Goal: Browse casually

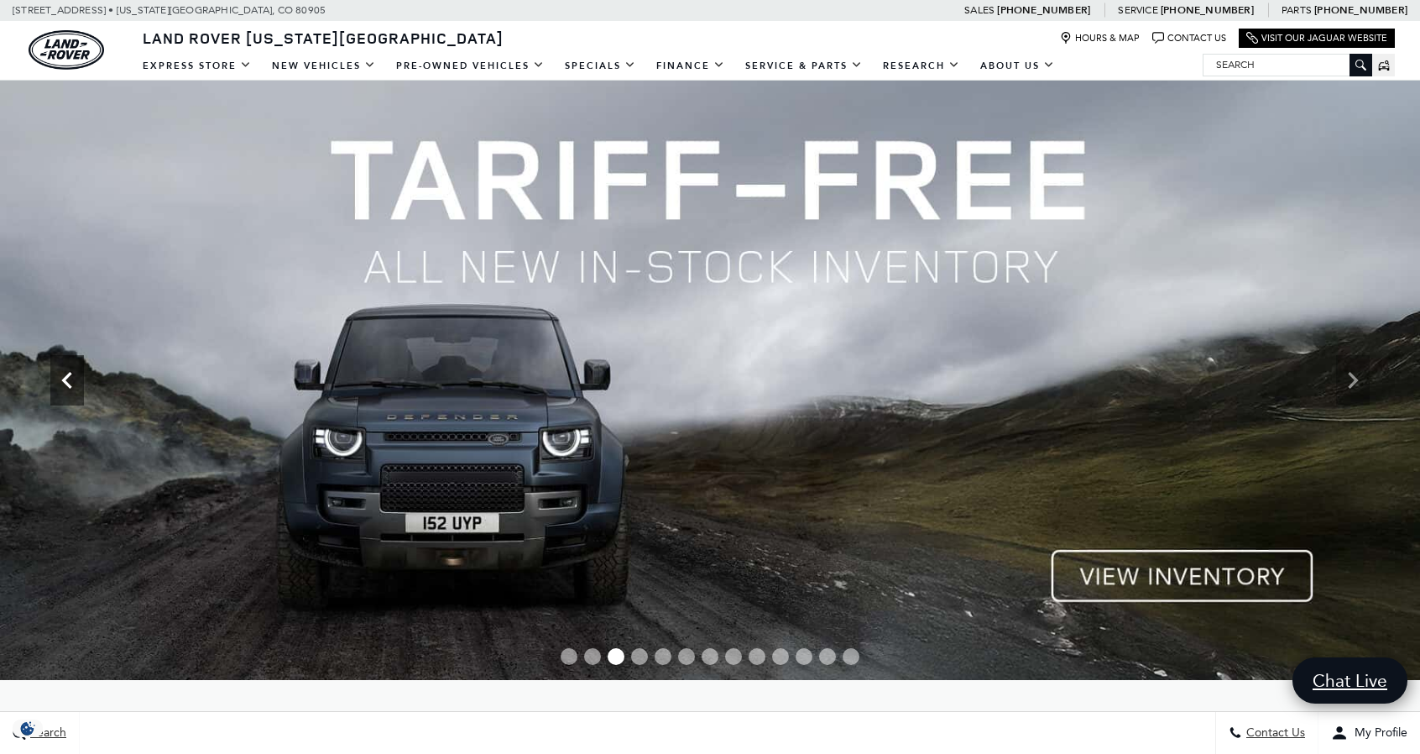
click at [71, 384] on icon "Previous" at bounding box center [67, 380] width 34 height 34
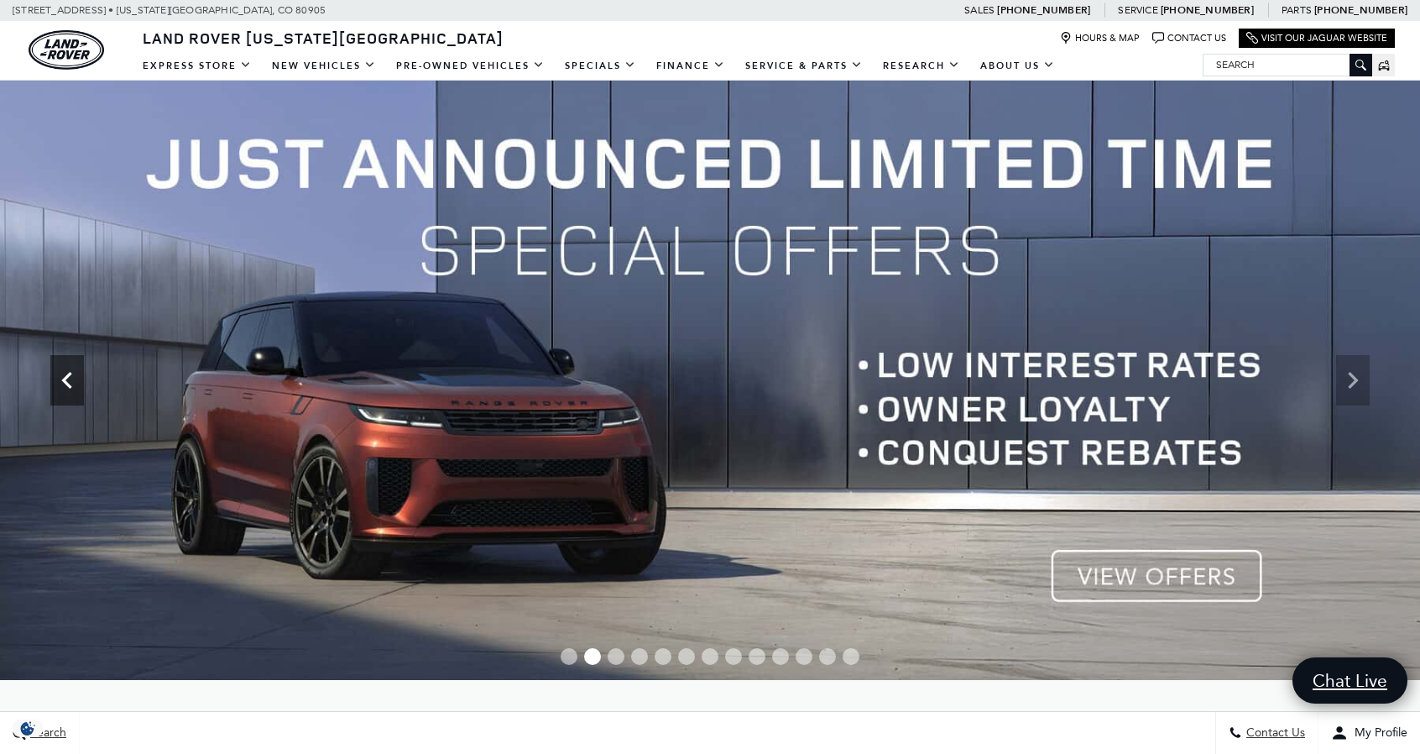
click at [71, 384] on icon "Previous" at bounding box center [67, 380] width 34 height 34
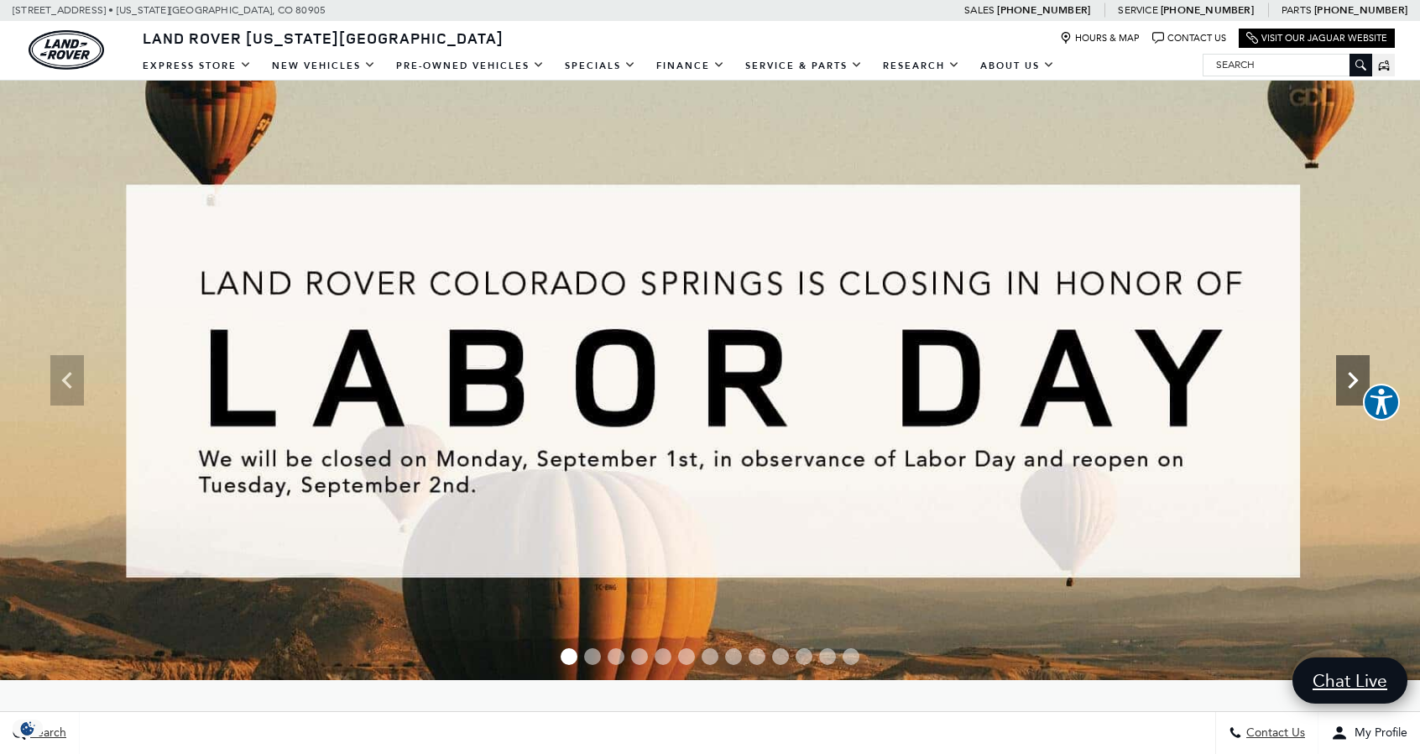
click at [1358, 380] on icon "Next" at bounding box center [1353, 380] width 34 height 34
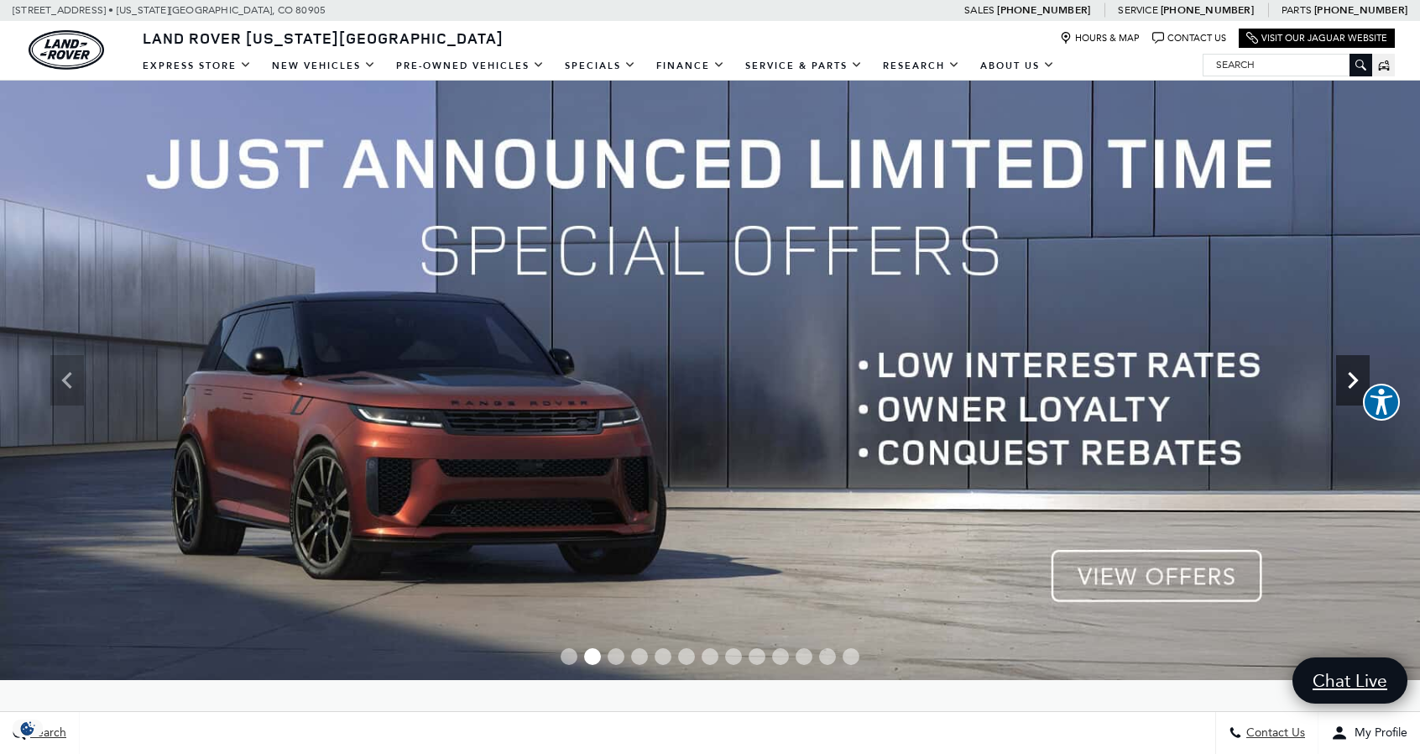
click at [1359, 380] on icon "Next" at bounding box center [1353, 380] width 34 height 34
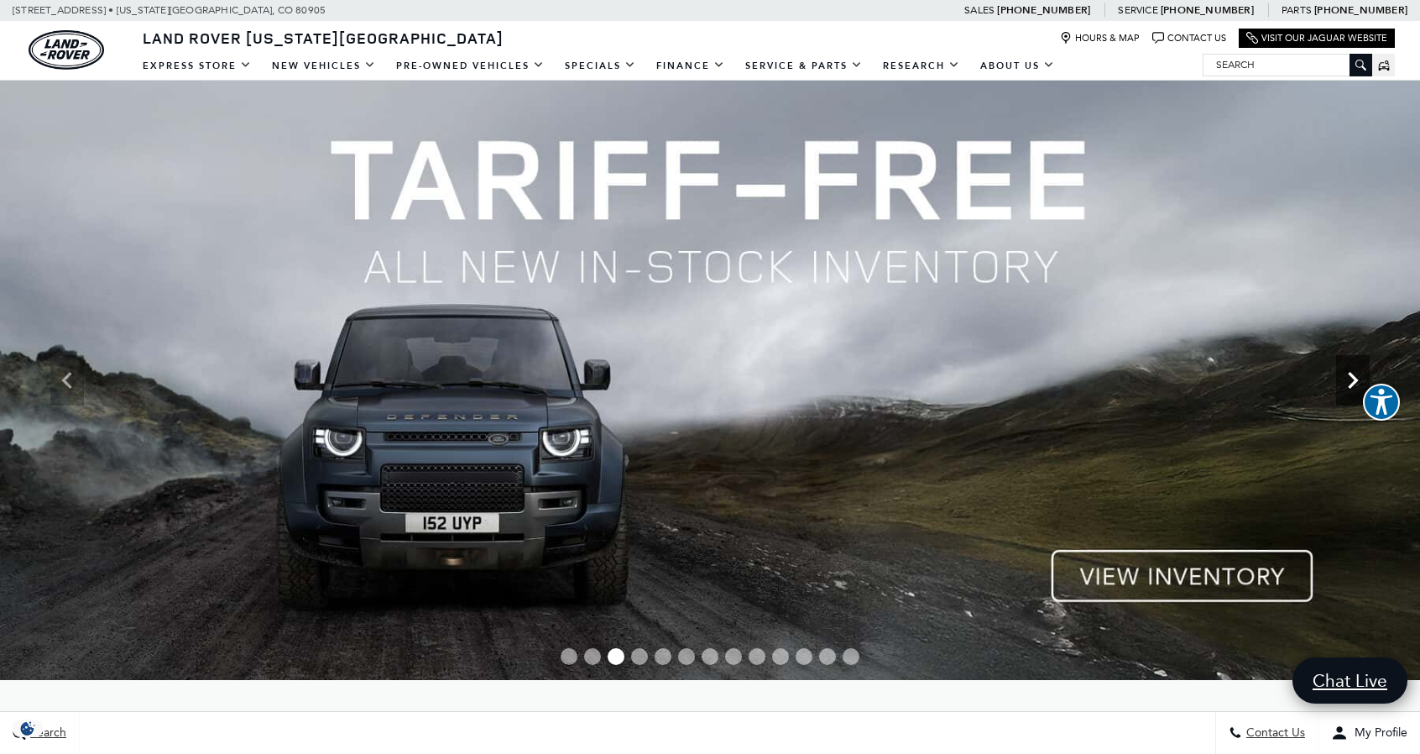
click at [1359, 379] on icon "Next" at bounding box center [1353, 380] width 34 height 34
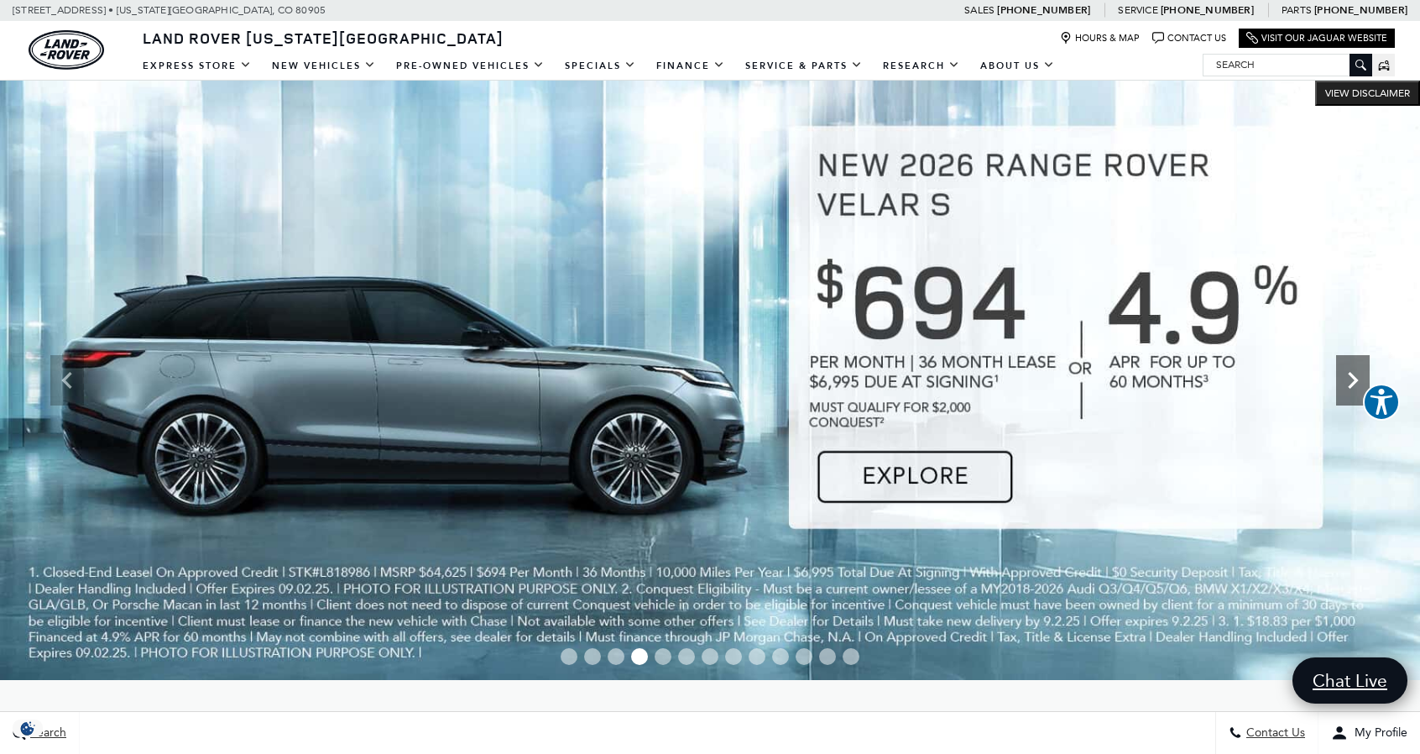
click at [1355, 382] on icon "Next" at bounding box center [1353, 380] width 10 height 17
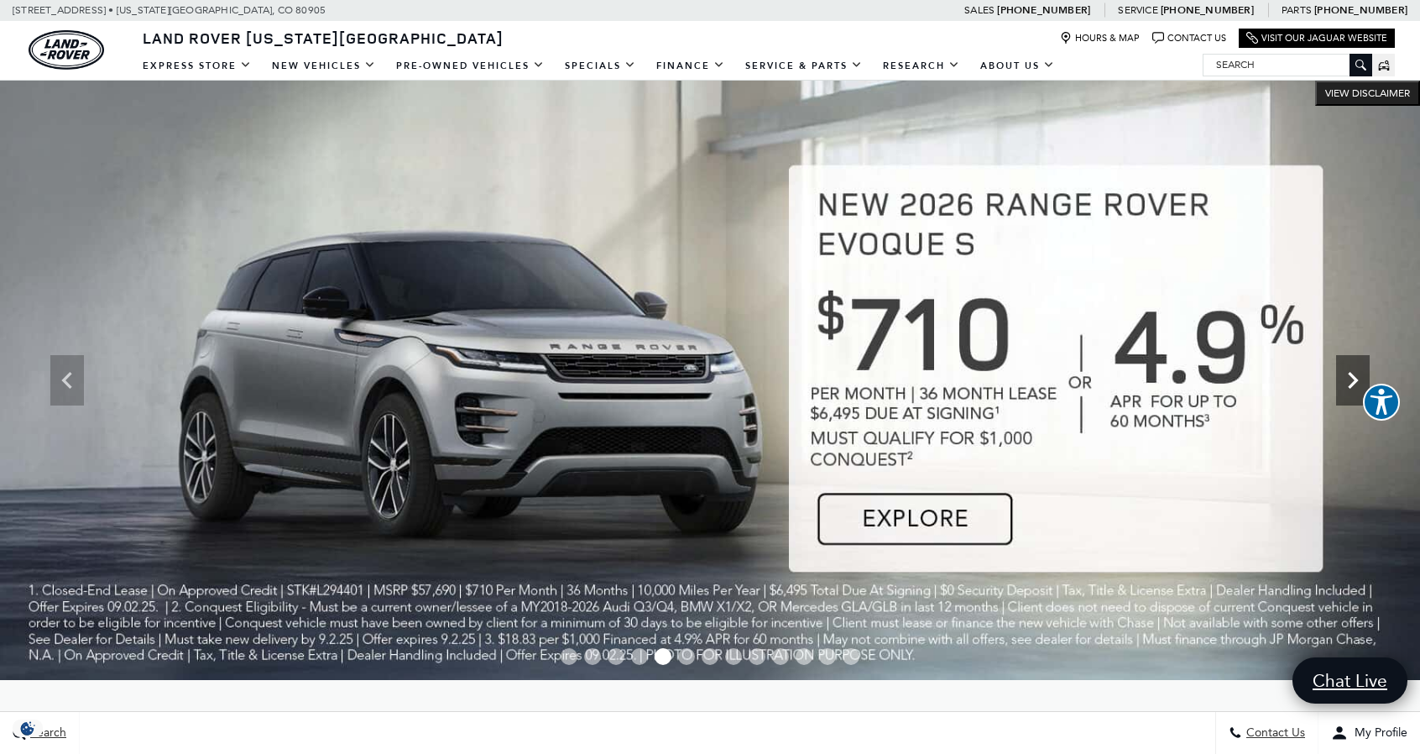
click at [1353, 380] on icon "Next" at bounding box center [1353, 380] width 34 height 34
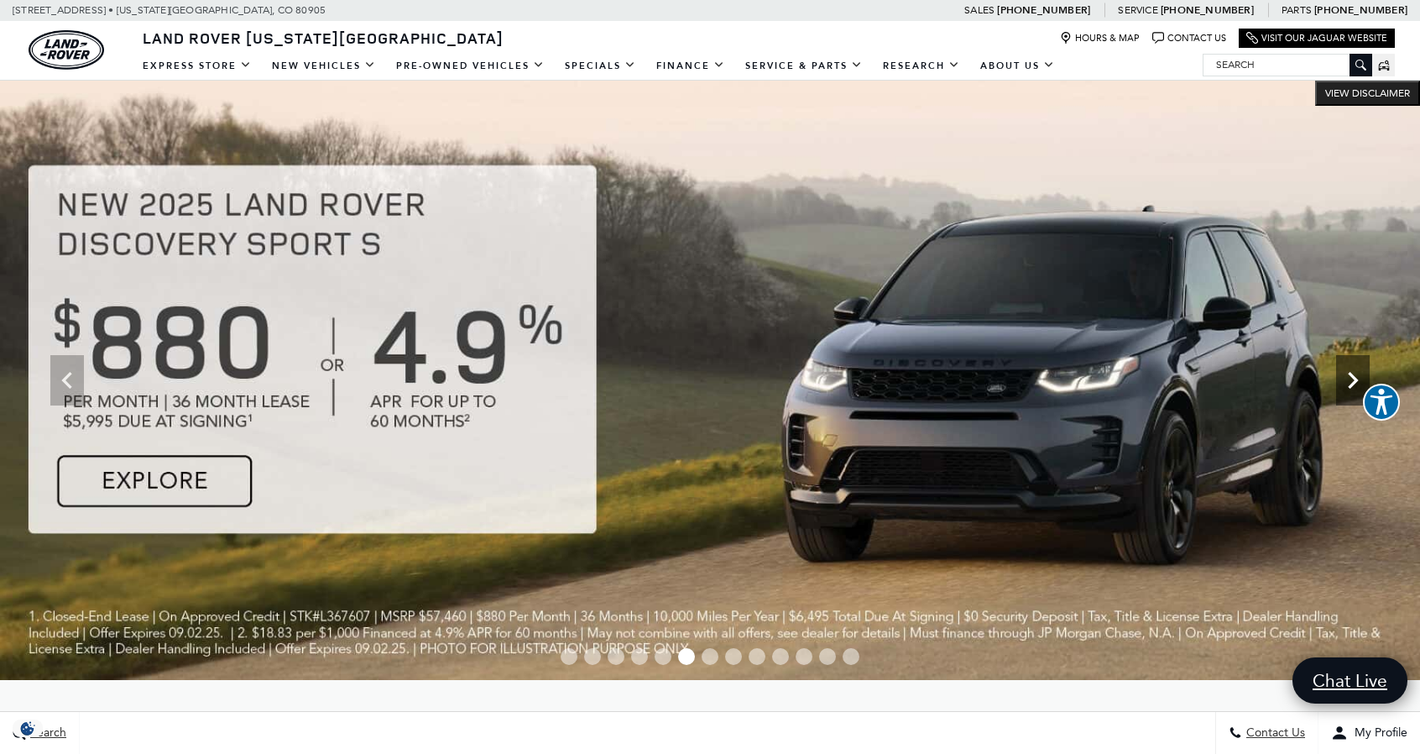
click at [1353, 380] on icon "Next" at bounding box center [1353, 380] width 34 height 34
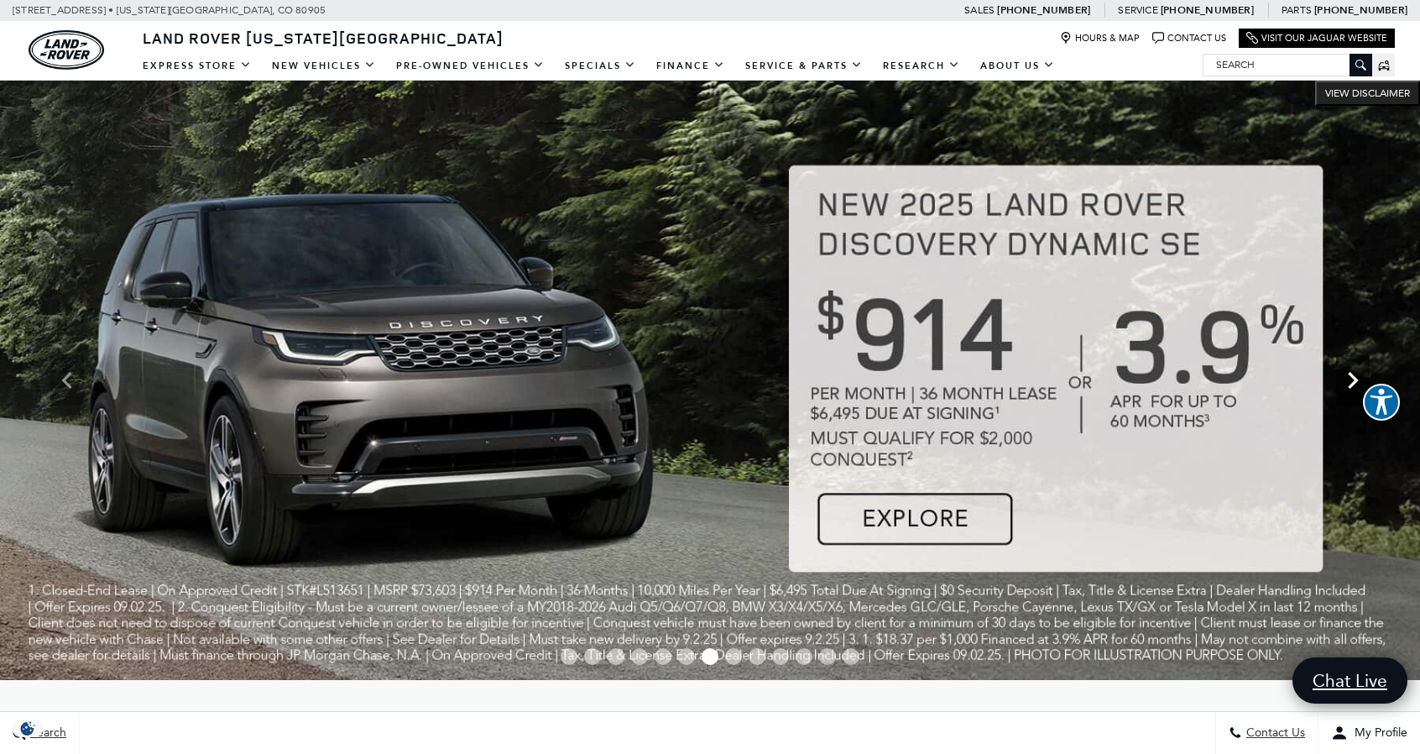
click at [1354, 380] on icon "Next" at bounding box center [1353, 380] width 10 height 17
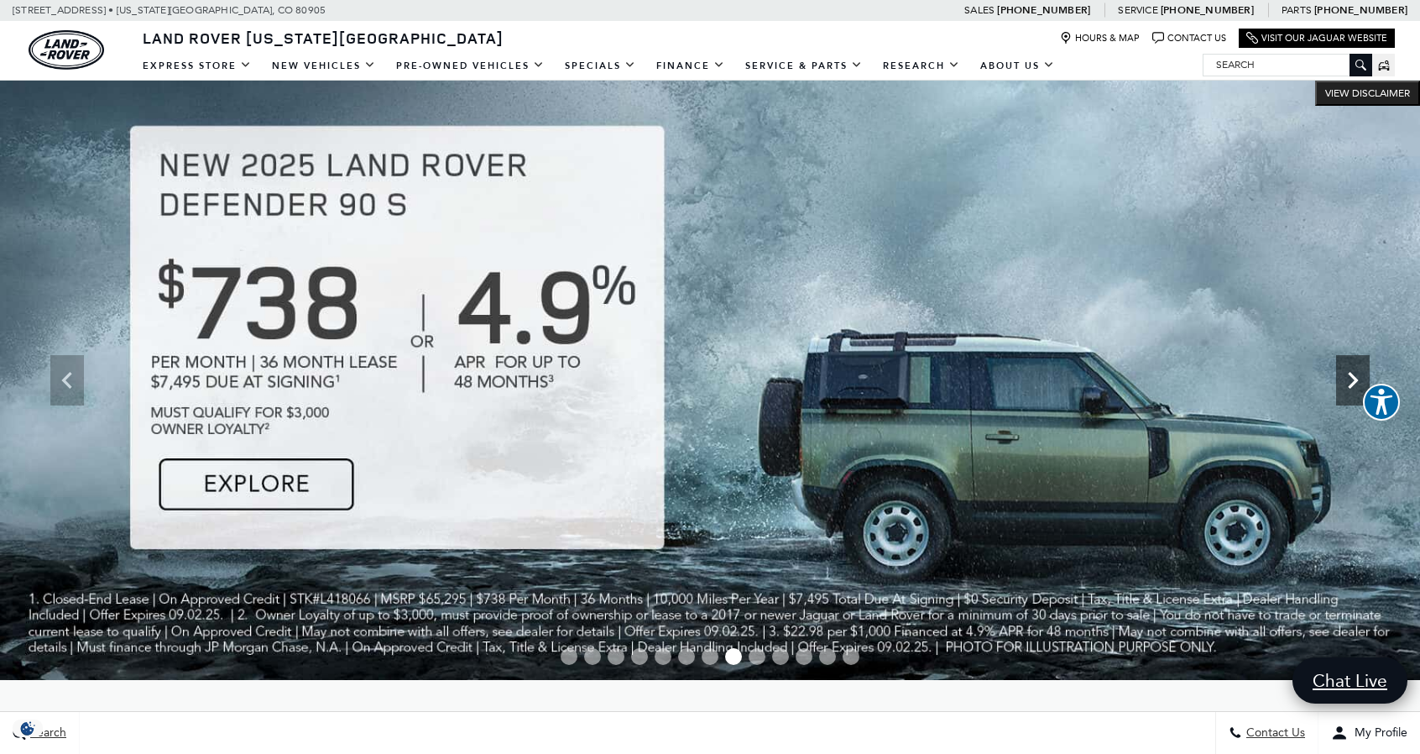
click at [1355, 379] on icon "Next" at bounding box center [1353, 380] width 10 height 17
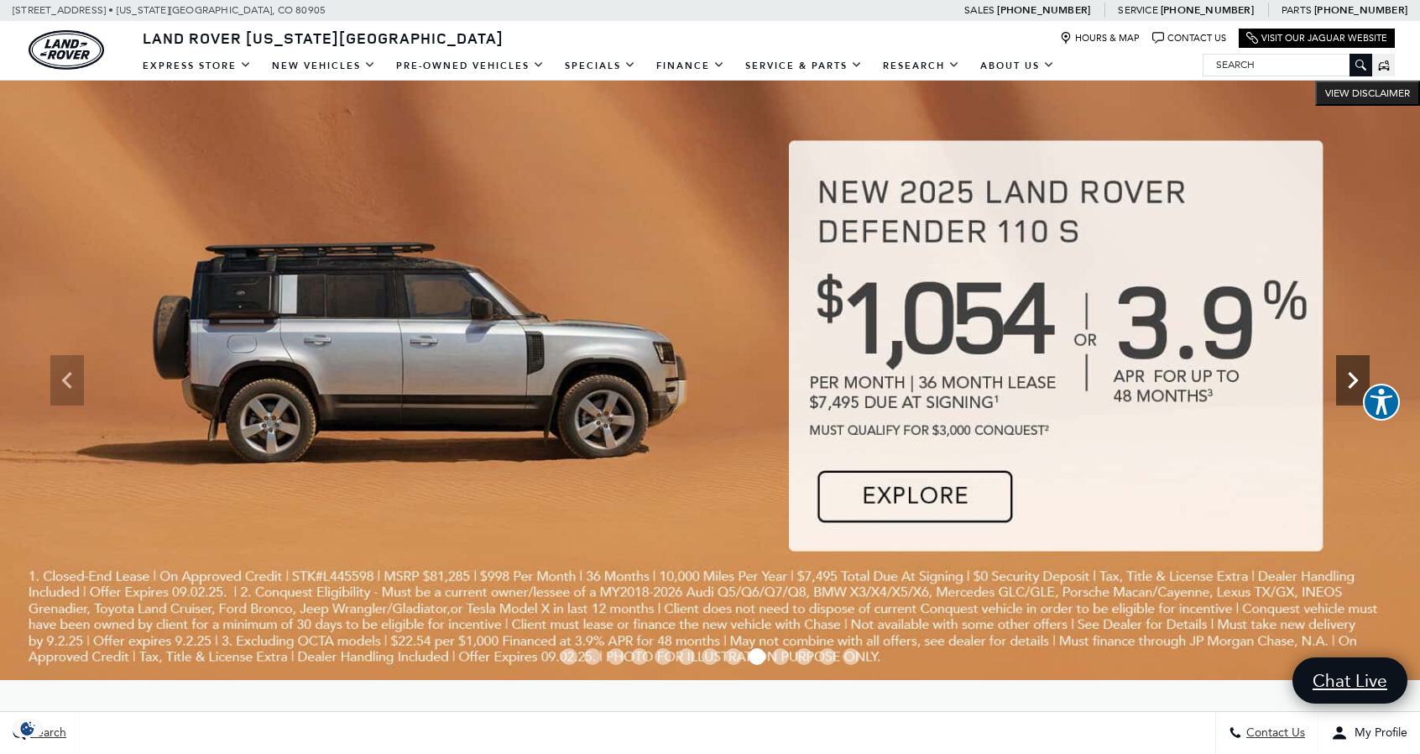
click at [1355, 379] on icon "Next" at bounding box center [1353, 380] width 10 height 17
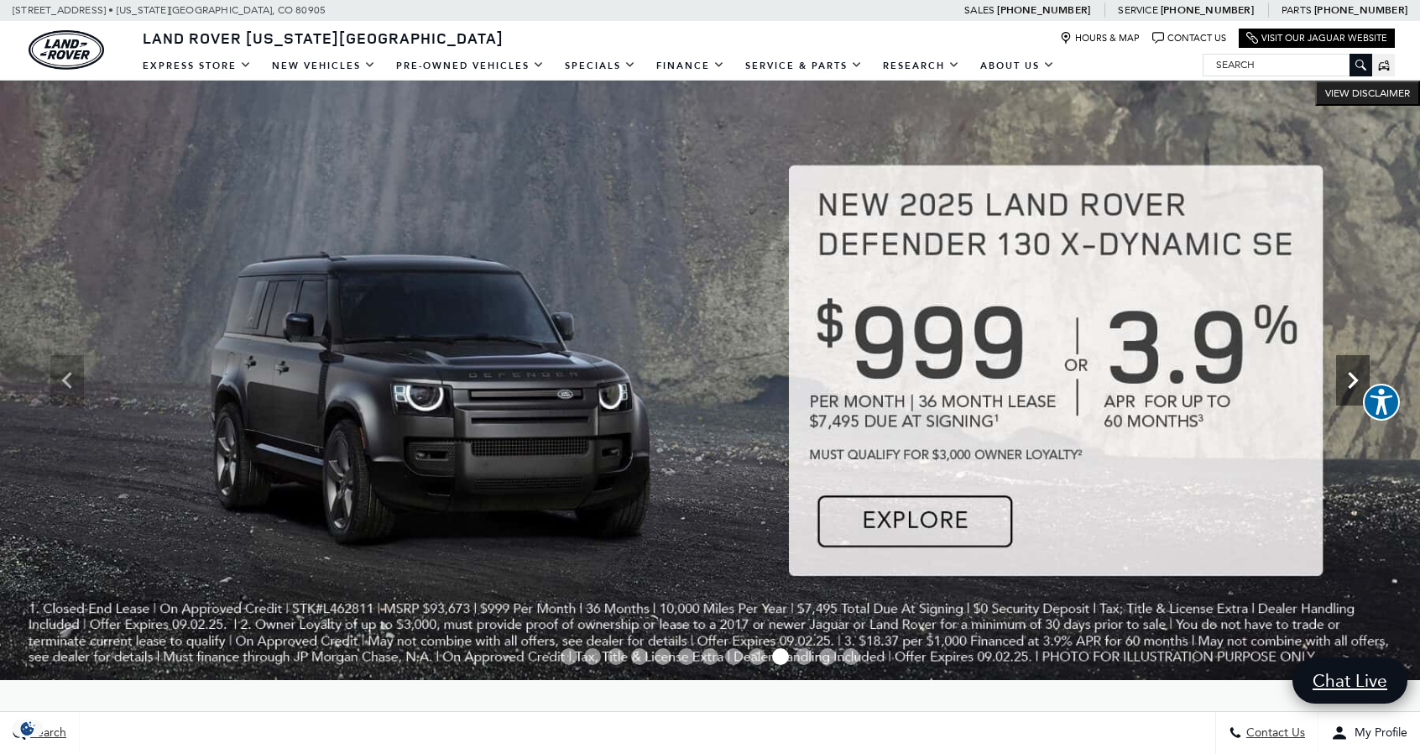
click at [1354, 379] on icon "Next" at bounding box center [1353, 380] width 34 height 34
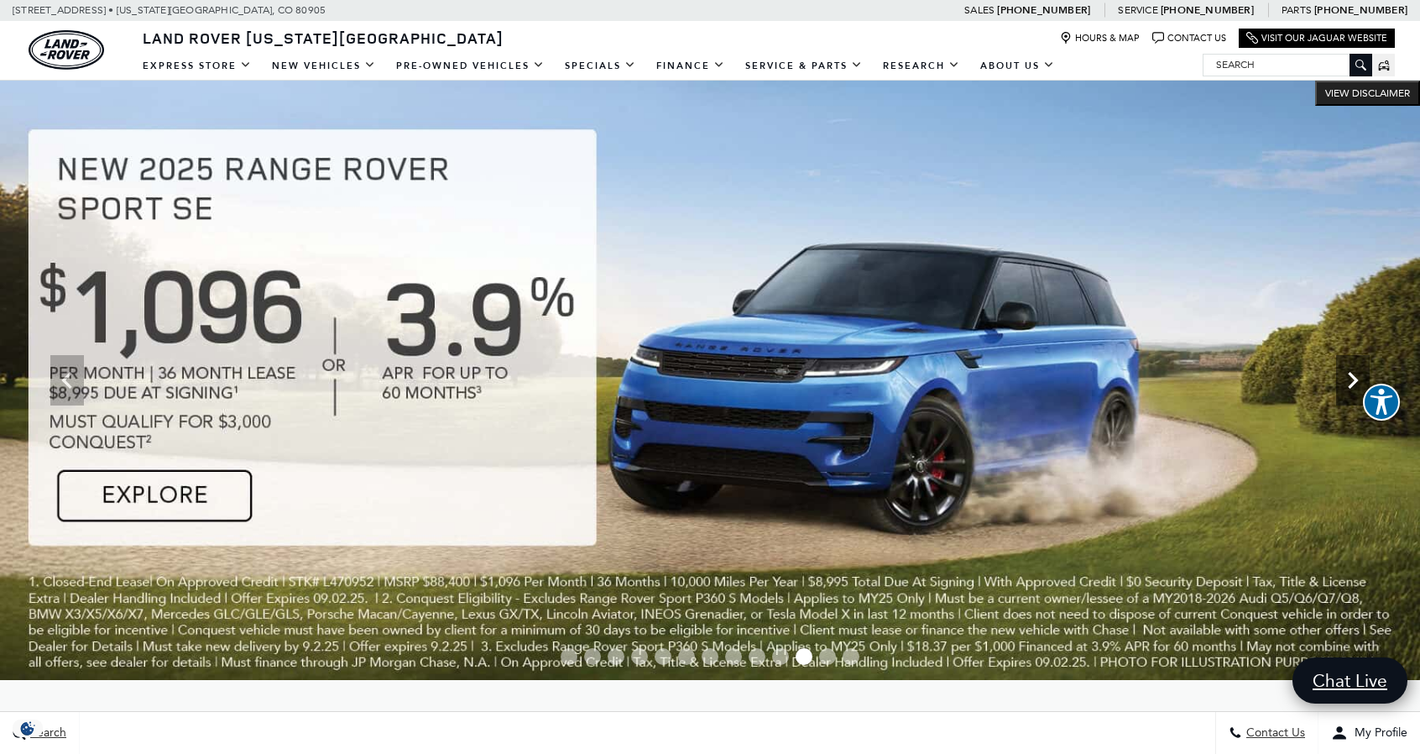
click at [1351, 382] on icon "Next" at bounding box center [1353, 380] width 34 height 34
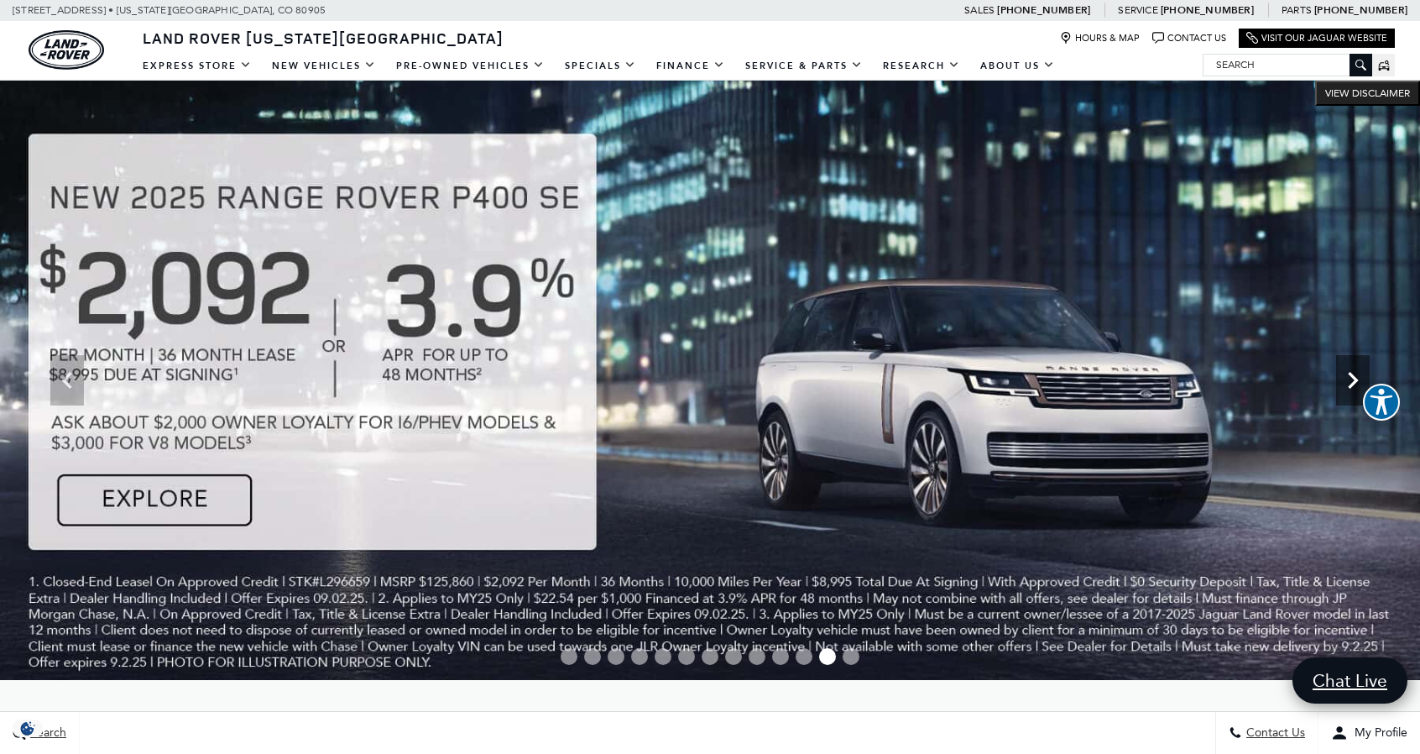
click at [1355, 380] on icon "Next" at bounding box center [1353, 380] width 10 height 17
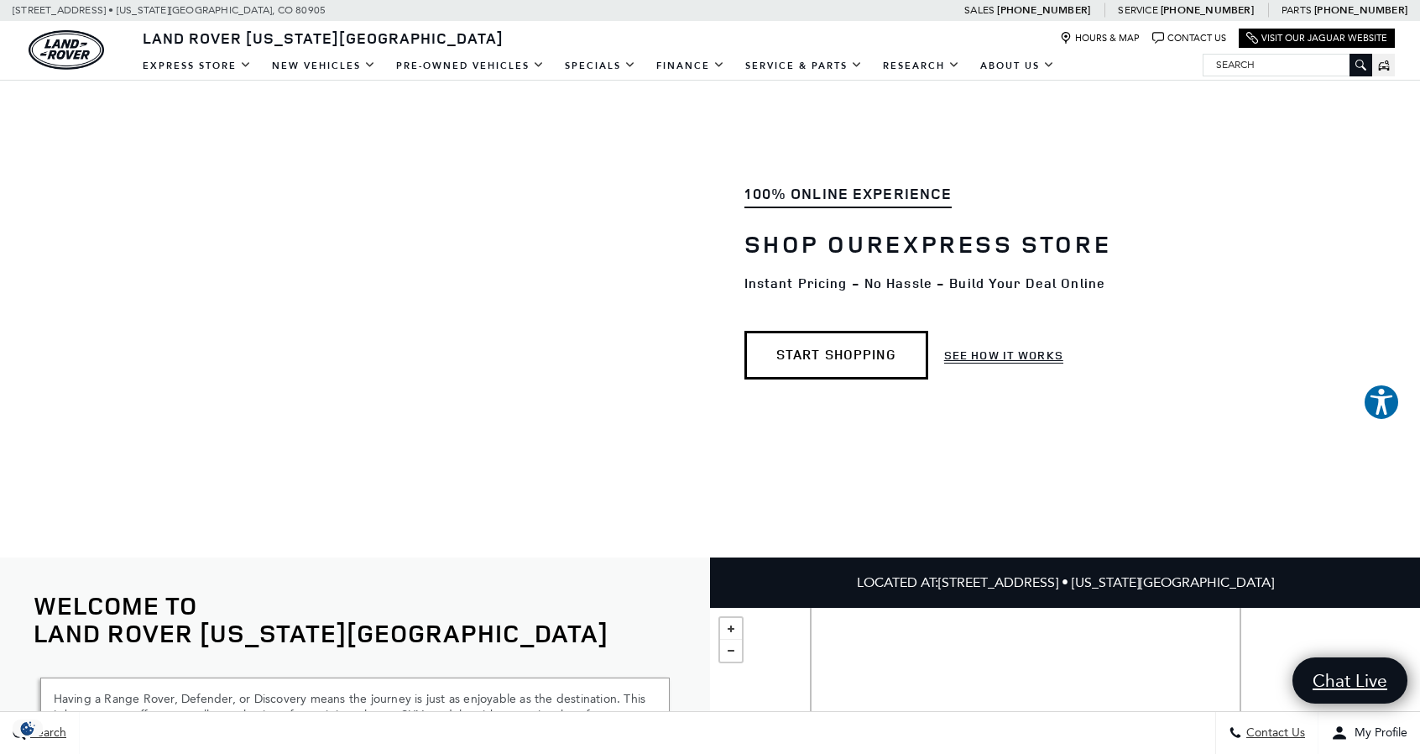
scroll to position [1796, 0]
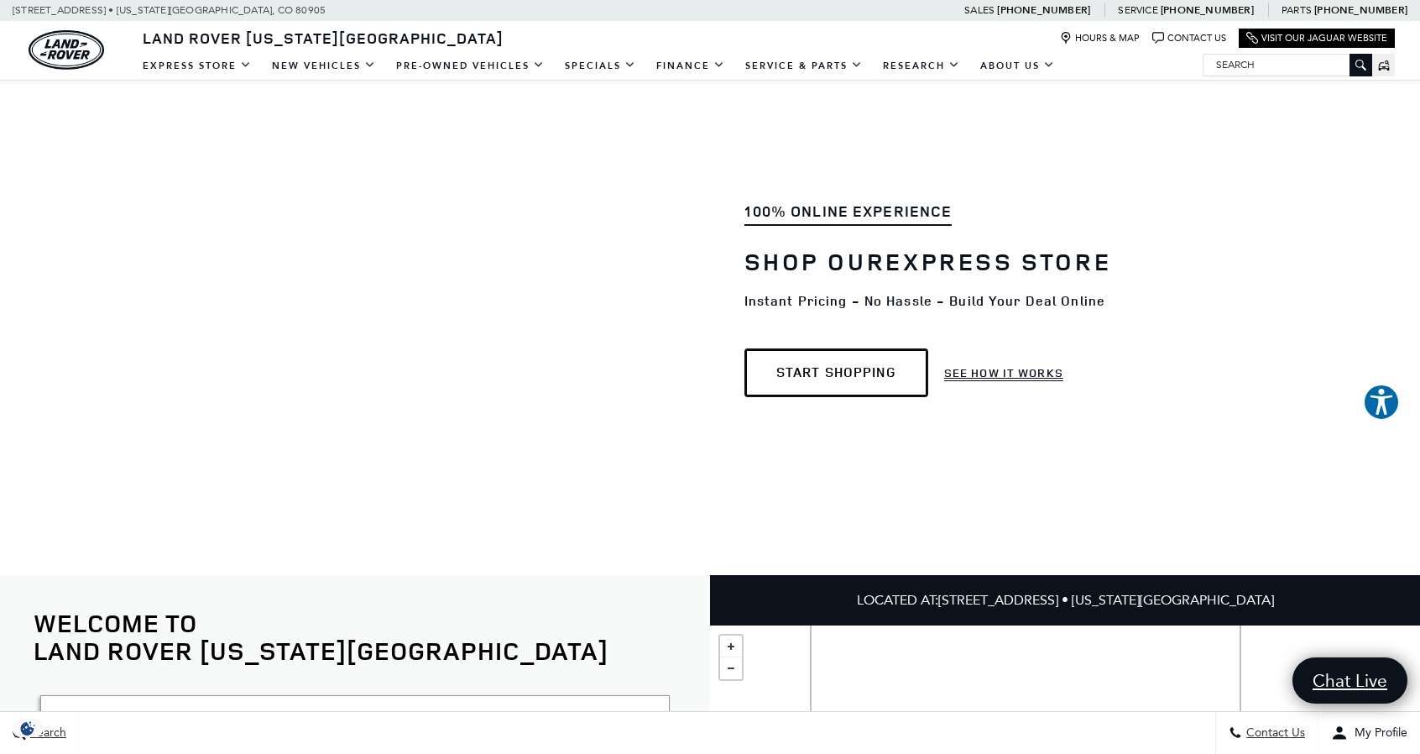
click at [857, 367] on link "Start Shopping" at bounding box center [837, 372] width 185 height 48
